Goal: Task Accomplishment & Management: Complete application form

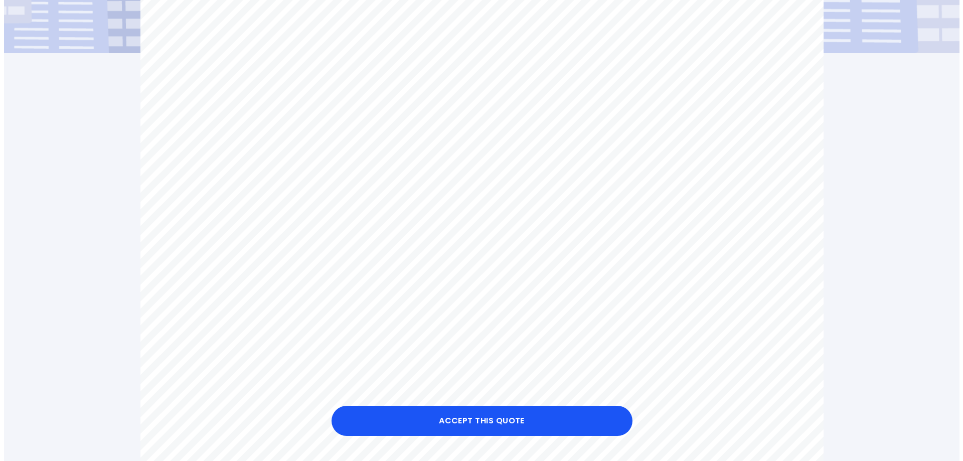
scroll to position [301, 0]
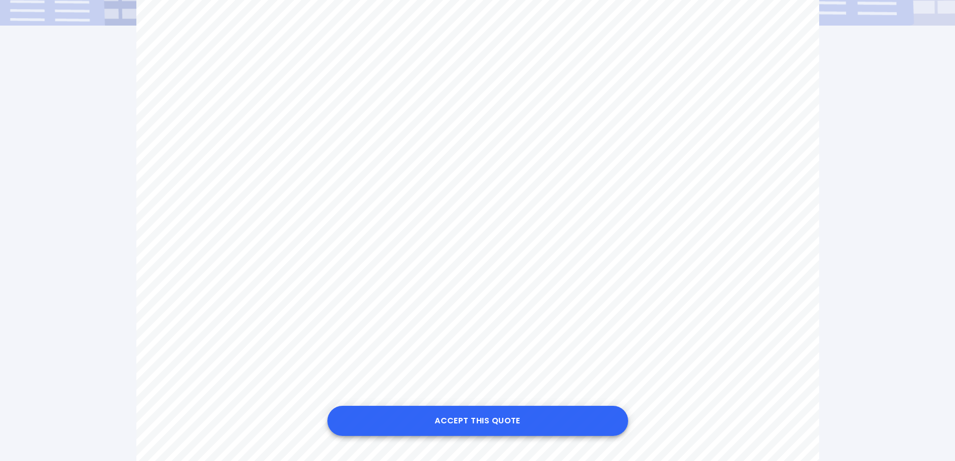
click at [378, 348] on button "Accept this Quote" at bounding box center [477, 421] width 301 height 30
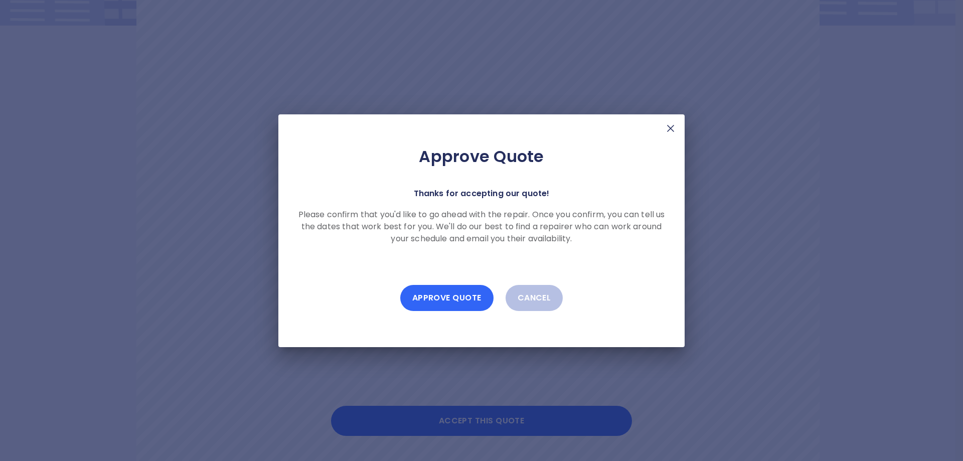
click at [378, 299] on button "Approve Quote" at bounding box center [446, 298] width 93 height 26
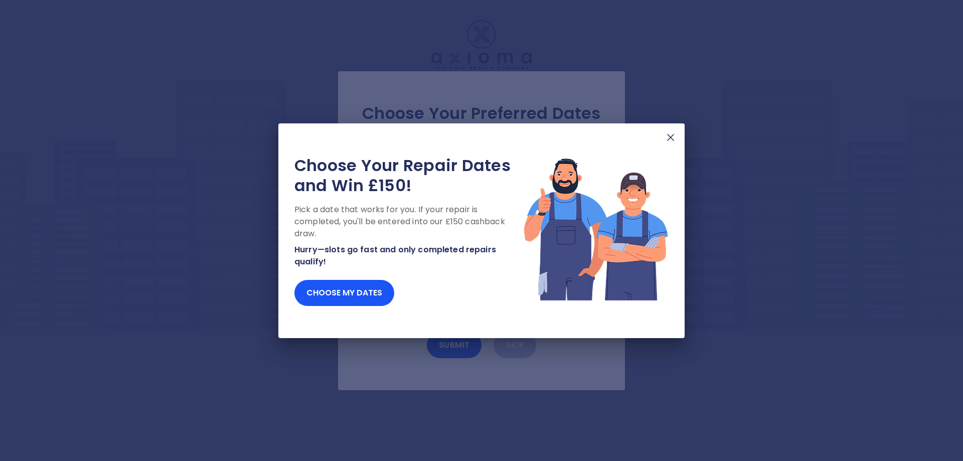
click at [378, 296] on div "Choose my dates" at bounding box center [408, 293] width 229 height 26
click at [378, 136] on img at bounding box center [670, 137] width 12 height 12
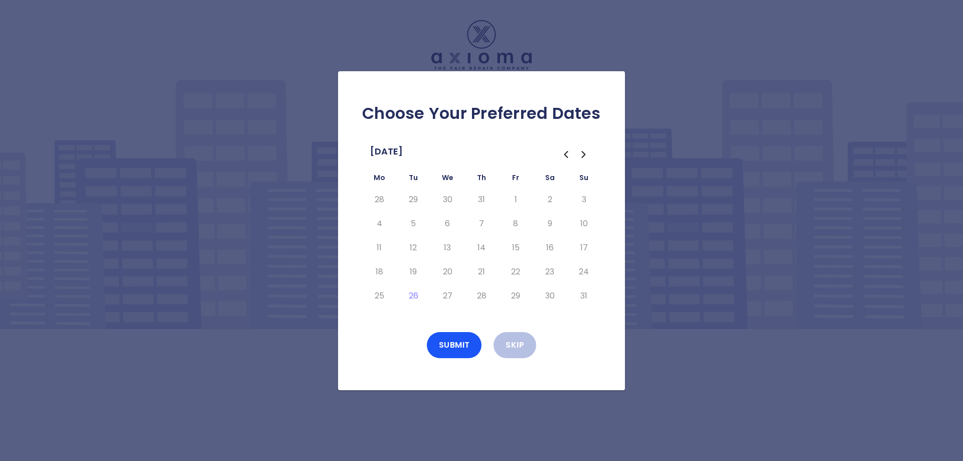
click at [378, 155] on icon "Go to the Next Month" at bounding box center [584, 154] width 12 height 12
click at [378, 197] on button "3" at bounding box center [447, 200] width 18 height 16
click at [378, 203] on button "4" at bounding box center [481, 200] width 18 height 16
click at [378, 202] on button "3" at bounding box center [447, 200] width 18 height 16
click at [378, 346] on button "Submit" at bounding box center [454, 345] width 55 height 26
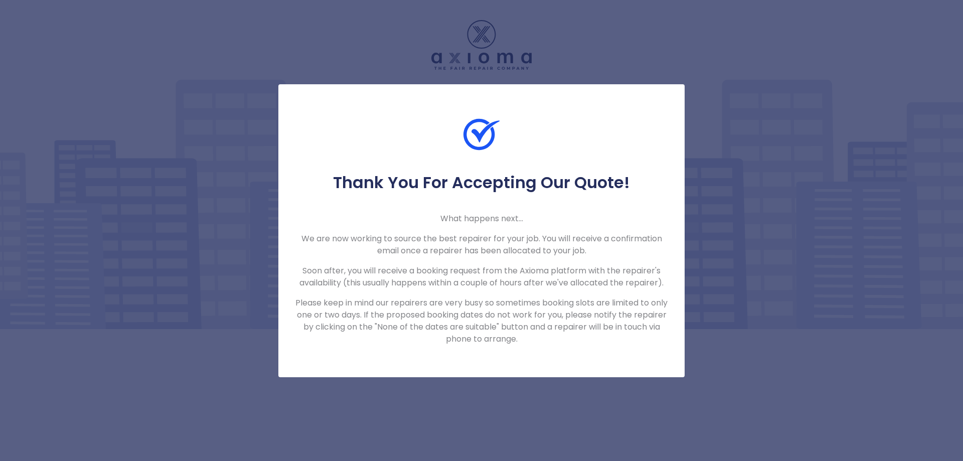
click at [203, 320] on div "Thank You For Accepting Our Quote! What happens next... We are now working to s…" at bounding box center [481, 230] width 963 height 461
